Goal: Navigation & Orientation: Find specific page/section

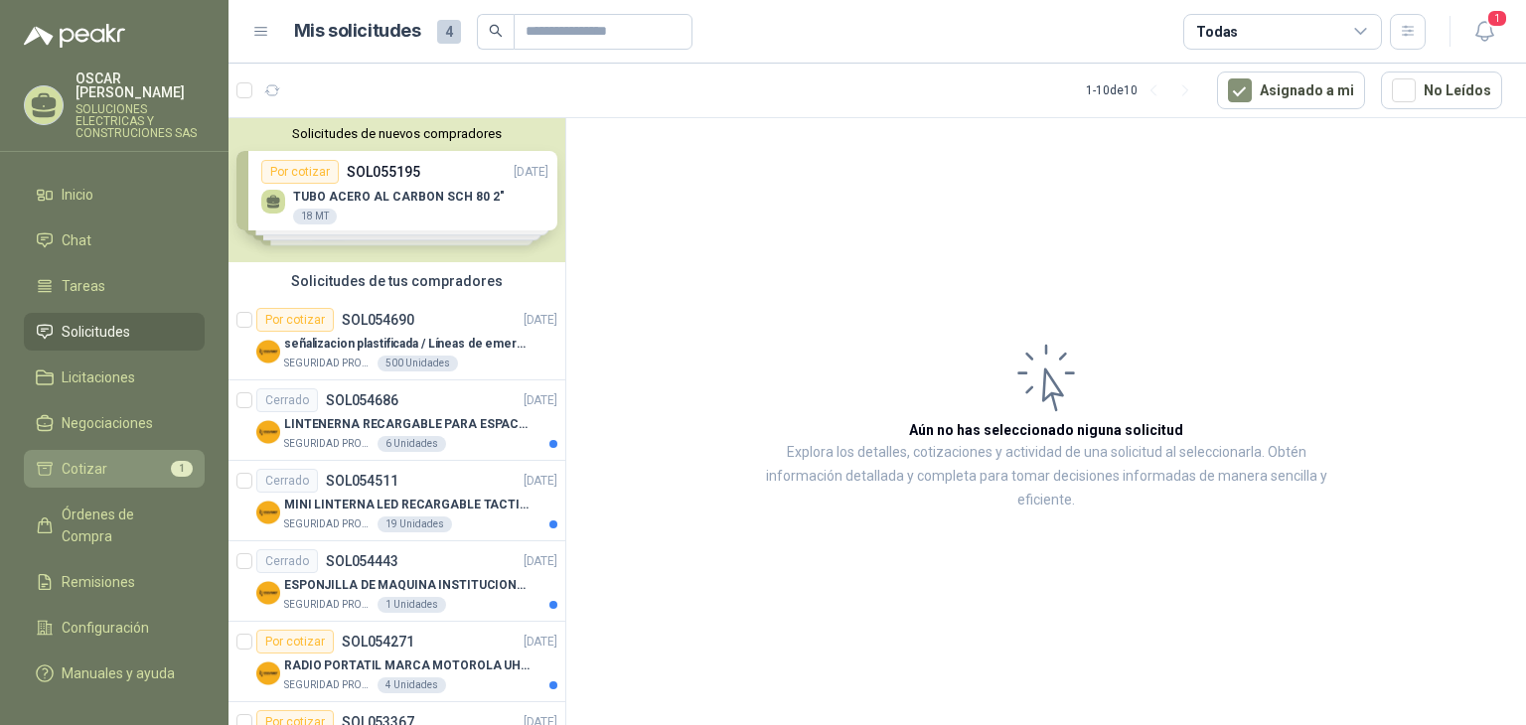
click at [135, 458] on li "Cotizar 1" at bounding box center [114, 469] width 157 height 22
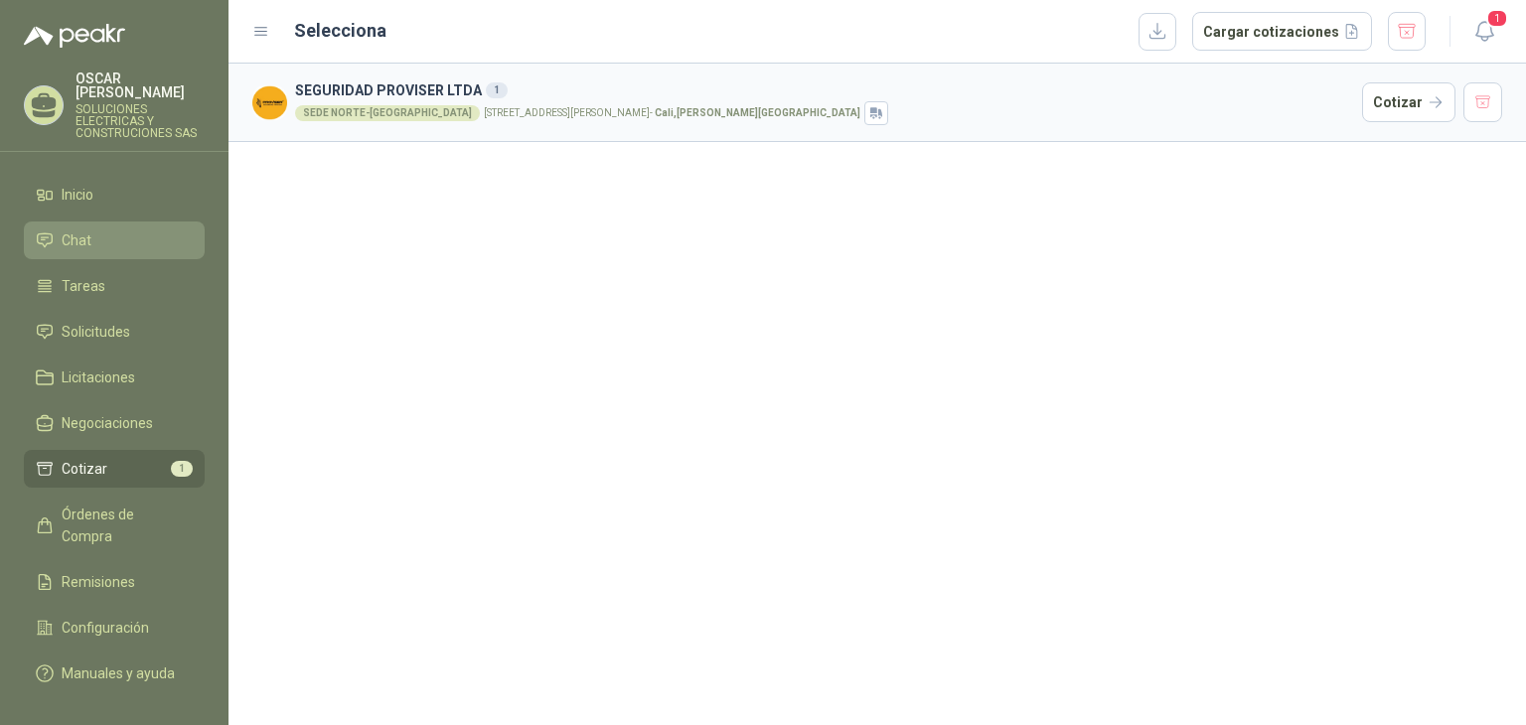
click at [107, 231] on li "Chat" at bounding box center [114, 241] width 157 height 22
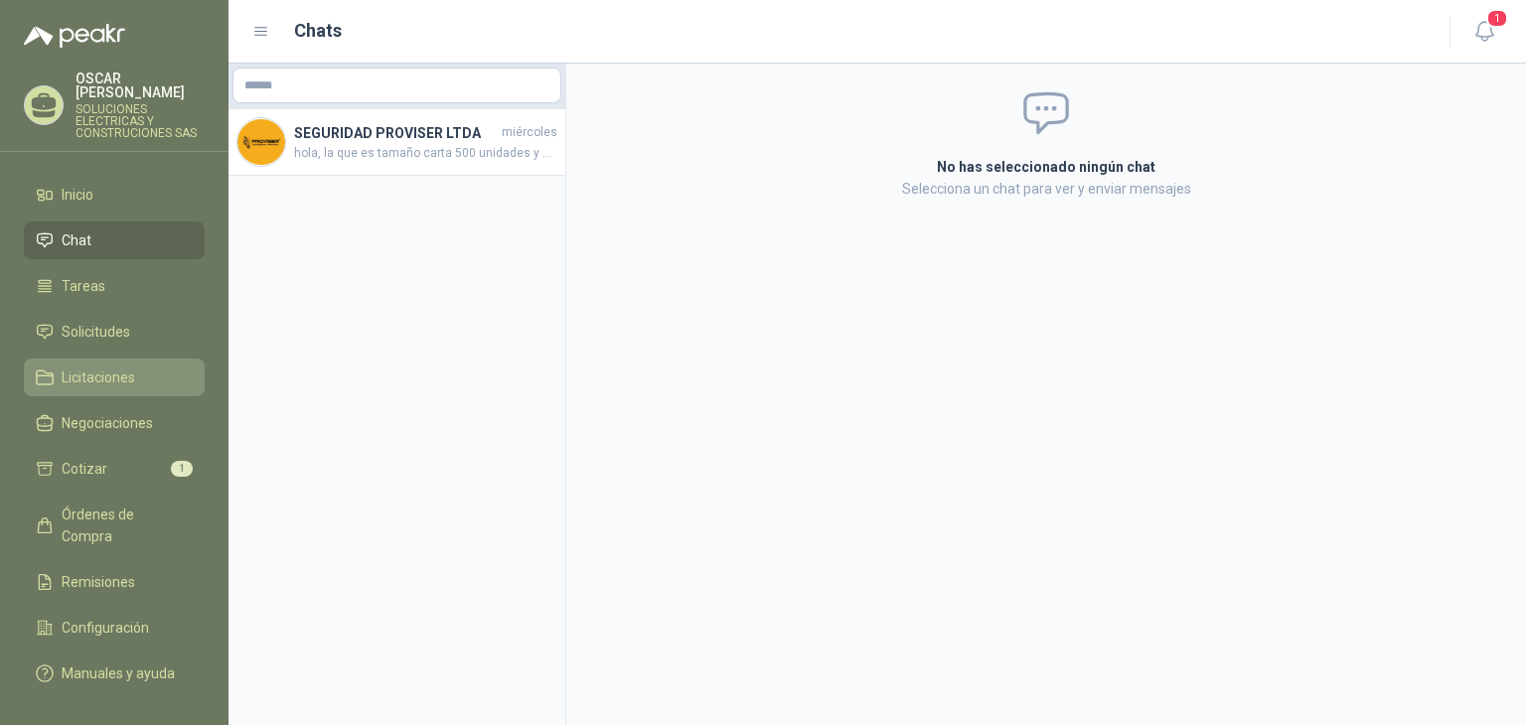
click at [114, 367] on span "Licitaciones" at bounding box center [99, 378] width 74 height 22
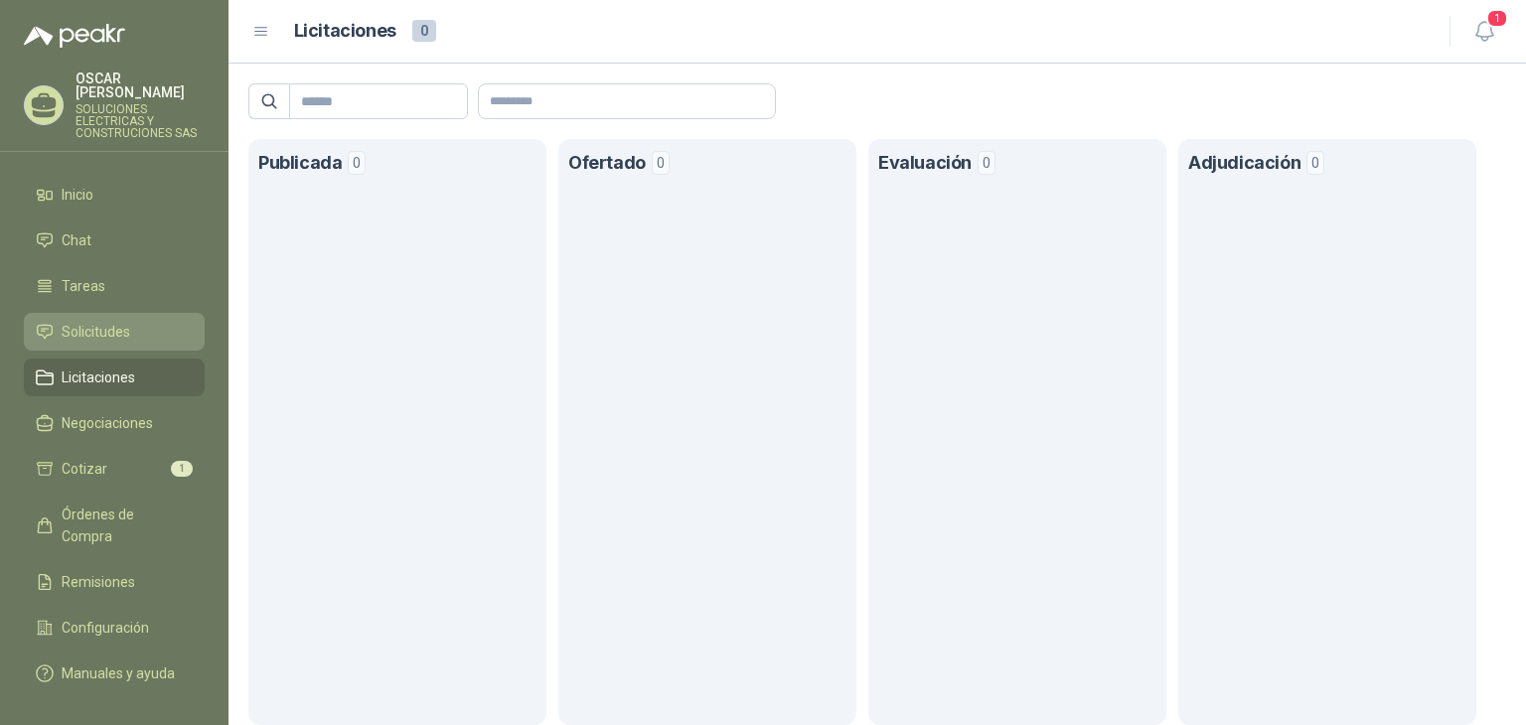
click at [111, 321] on span "Solicitudes" at bounding box center [96, 332] width 69 height 22
